Goal: Task Accomplishment & Management: Manage account settings

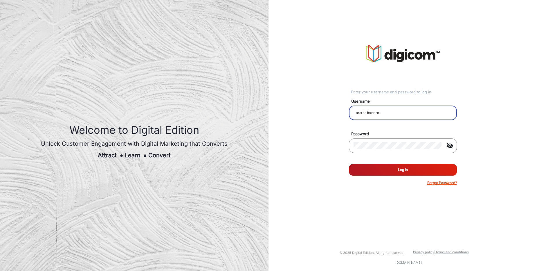
click at [399, 112] on input "testhabanero" at bounding box center [403, 112] width 99 height 7
click at [451, 146] on mat-icon "visibility_off" at bounding box center [450, 145] width 14 height 7
click at [407, 114] on input "Saravanakumar" at bounding box center [403, 112] width 99 height 7
click at [409, 169] on button "Log In" at bounding box center [403, 170] width 108 height 12
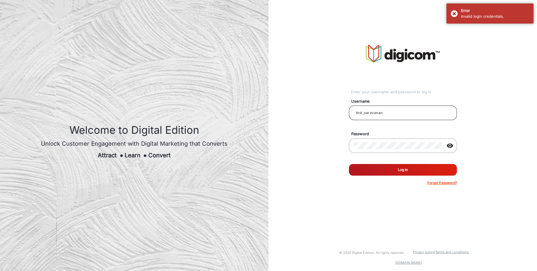
click at [424, 113] on input "test_saravanan" at bounding box center [403, 112] width 99 height 7
click at [408, 166] on button "Log In" at bounding box center [403, 170] width 108 height 12
click at [470, 14] on div "Invalid login credentials." at bounding box center [495, 17] width 68 height 6
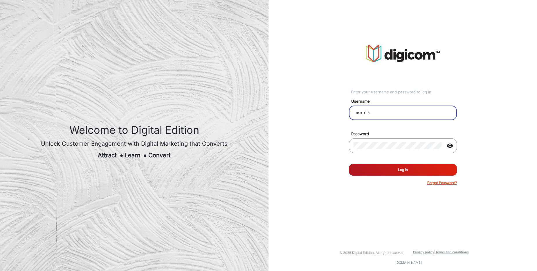
drag, startPoint x: 376, startPoint y: 114, endPoint x: 353, endPoint y: 117, distance: 22.9
click at [354, 117] on div "test_tl b" at bounding box center [403, 113] width 99 height 16
drag, startPoint x: 385, startPoint y: 111, endPoint x: 341, endPoint y: 110, distance: 44.2
click at [341, 110] on div "Enter your username and password to log in Username test_tl b Password visibili…" at bounding box center [402, 115] width 277 height 230
click at [537, 109] on div "Enter your username and password to log in Username test_tl b Password visibili…" at bounding box center [402, 115] width 277 height 230
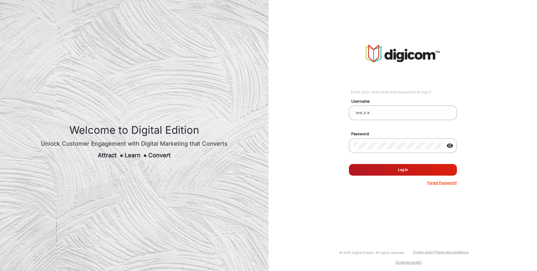
click at [398, 170] on button "Log In" at bounding box center [403, 170] width 108 height 12
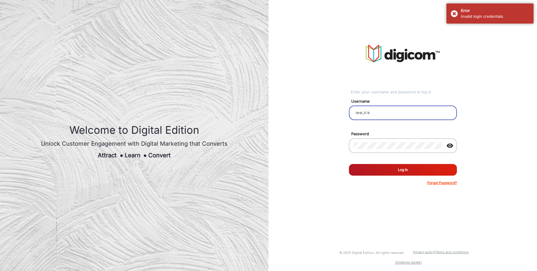
click at [391, 110] on input "test_tl b" at bounding box center [403, 112] width 99 height 7
click at [392, 114] on input "prakash t" at bounding box center [403, 112] width 99 height 7
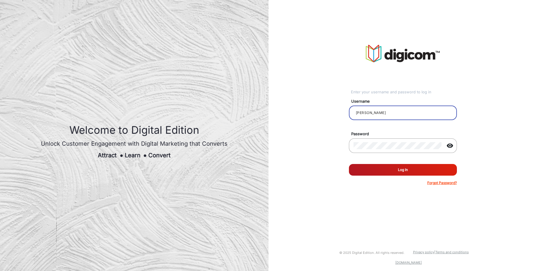
type input "Saravanakumar"
click at [405, 167] on button "Log In" at bounding box center [403, 170] width 108 height 12
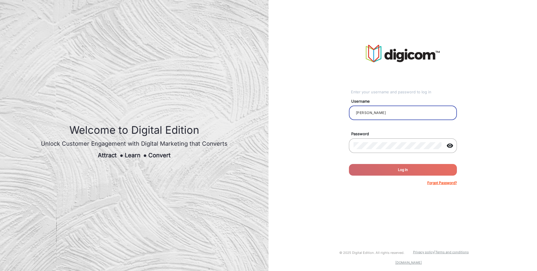
click at [394, 112] on input "Saravanakumar" at bounding box center [403, 112] width 99 height 7
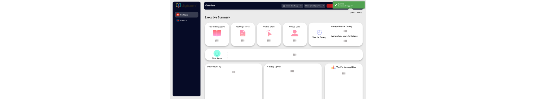
scroll to position [4, 0]
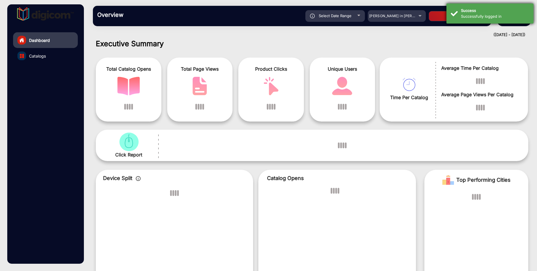
click at [509, 16] on div "Successfully logged in" at bounding box center [495, 17] width 68 height 6
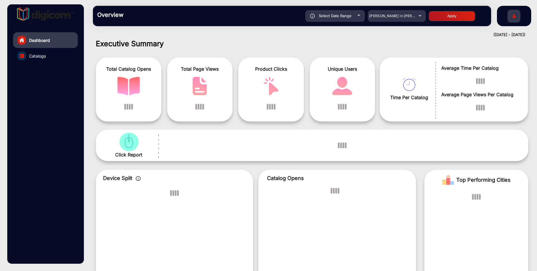
click at [513, 16] on img at bounding box center [514, 17] width 12 height 20
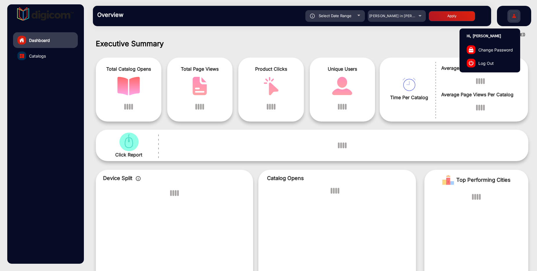
click at [487, 63] on span "Log Out" at bounding box center [486, 63] width 15 height 6
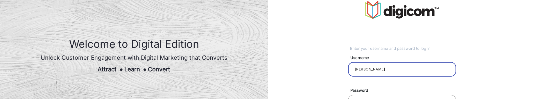
click at [385, 70] on input "Saravanakumar" at bounding box center [402, 69] width 99 height 7
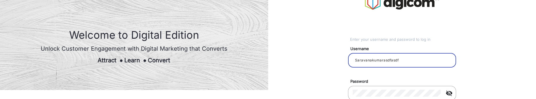
scroll to position [69, 0]
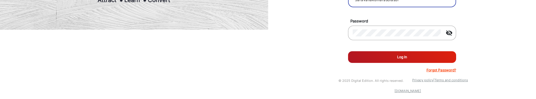
click at [396, 55] on button "Log In" at bounding box center [402, 57] width 108 height 12
click at [502, 24] on div "Enter your username and password to log in Username Saravanakumarasdfasdf Passw…" at bounding box center [402, 2] width 277 height 143
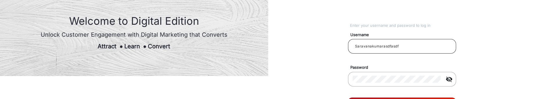
scroll to position [35, 0]
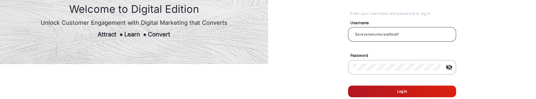
click at [400, 36] on input "Saravanakumarasdfasdf" at bounding box center [402, 34] width 99 height 7
type input "Saravanakumar"
click at [450, 66] on mat-icon "visibility_off" at bounding box center [449, 67] width 14 height 7
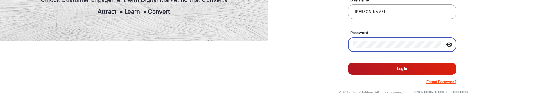
scroll to position [69, 0]
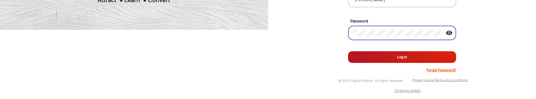
click at [408, 60] on button "Log In" at bounding box center [402, 57] width 108 height 12
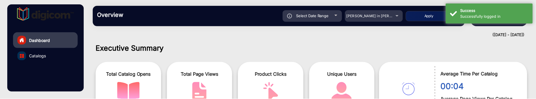
scroll to position [4, 0]
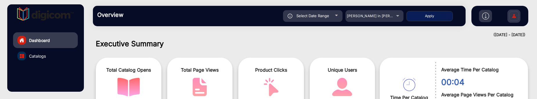
click at [511, 14] on img at bounding box center [514, 17] width 12 height 20
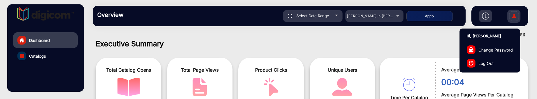
click at [489, 62] on span "Log Out" at bounding box center [486, 63] width 15 height 6
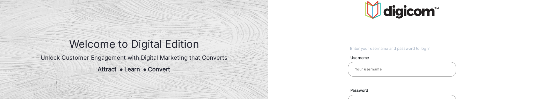
type input "Saravanakumar"
